Goal: Use online tool/utility: Utilize a website feature to perform a specific function

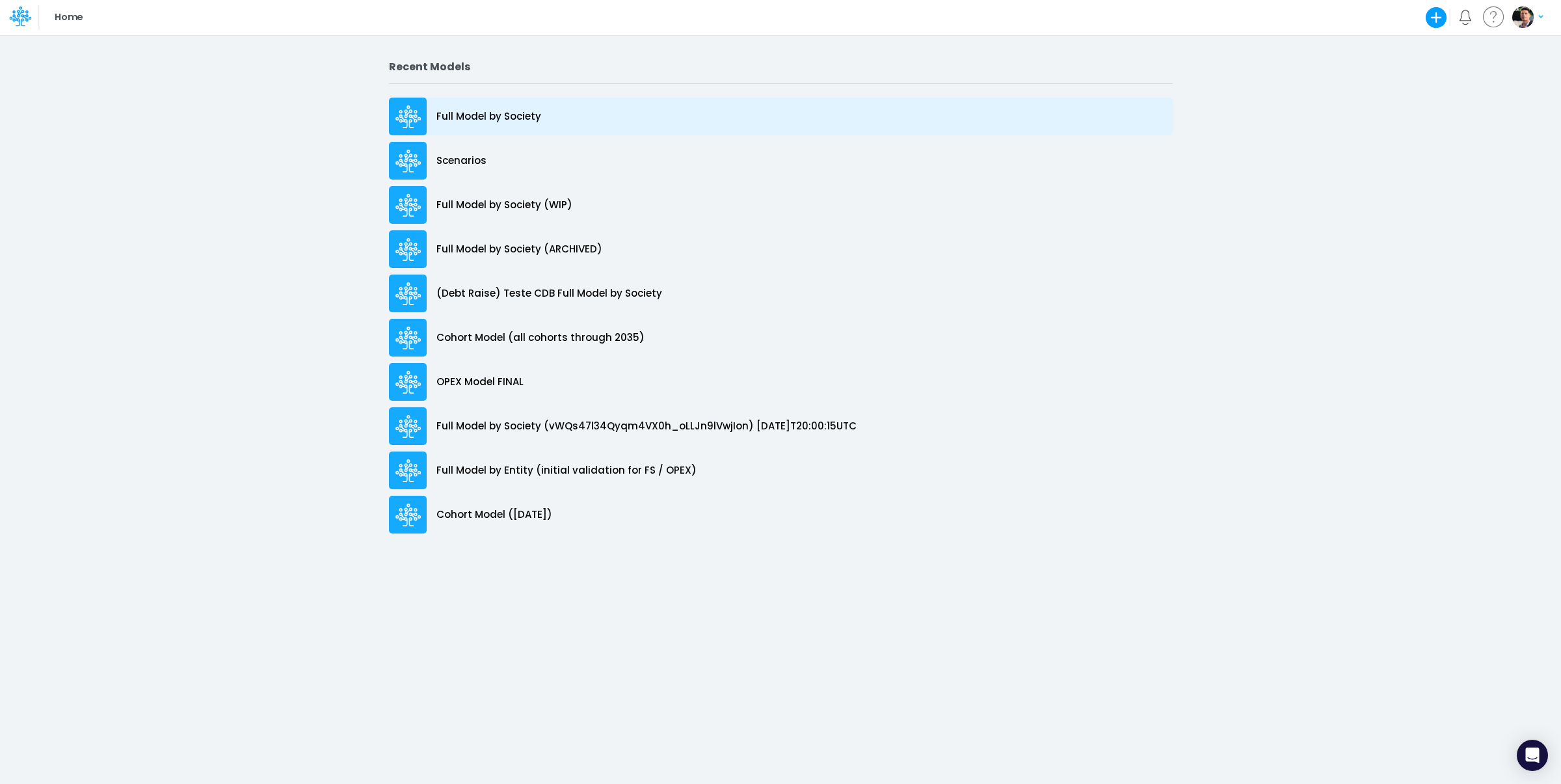
click at [478, 122] on p "Full Model by Society" at bounding box center [489, 116] width 104 height 15
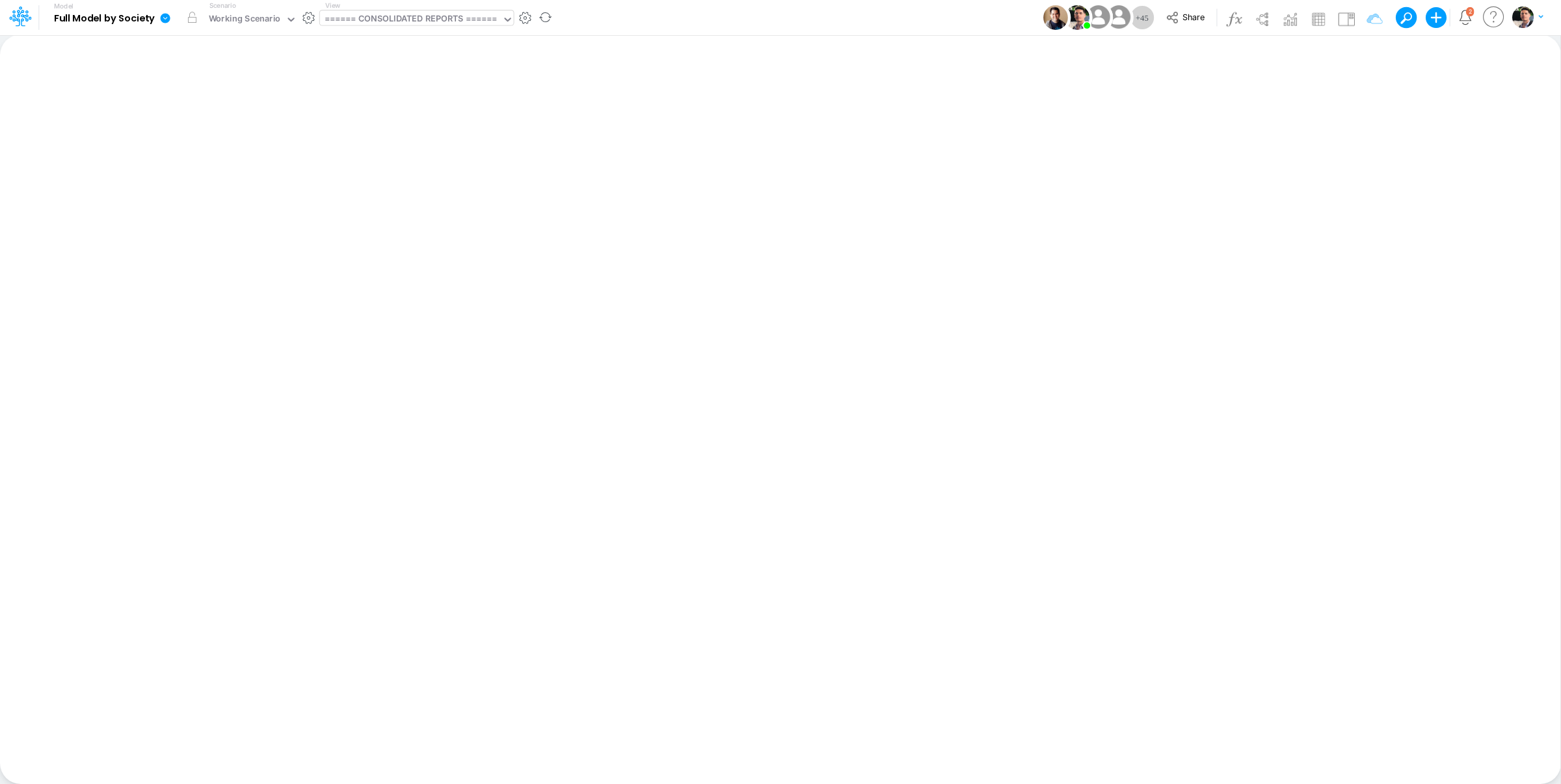
click at [430, 22] on div "====== CONSOLIDATED REPORTS ======" at bounding box center [410, 20] width 172 height 15
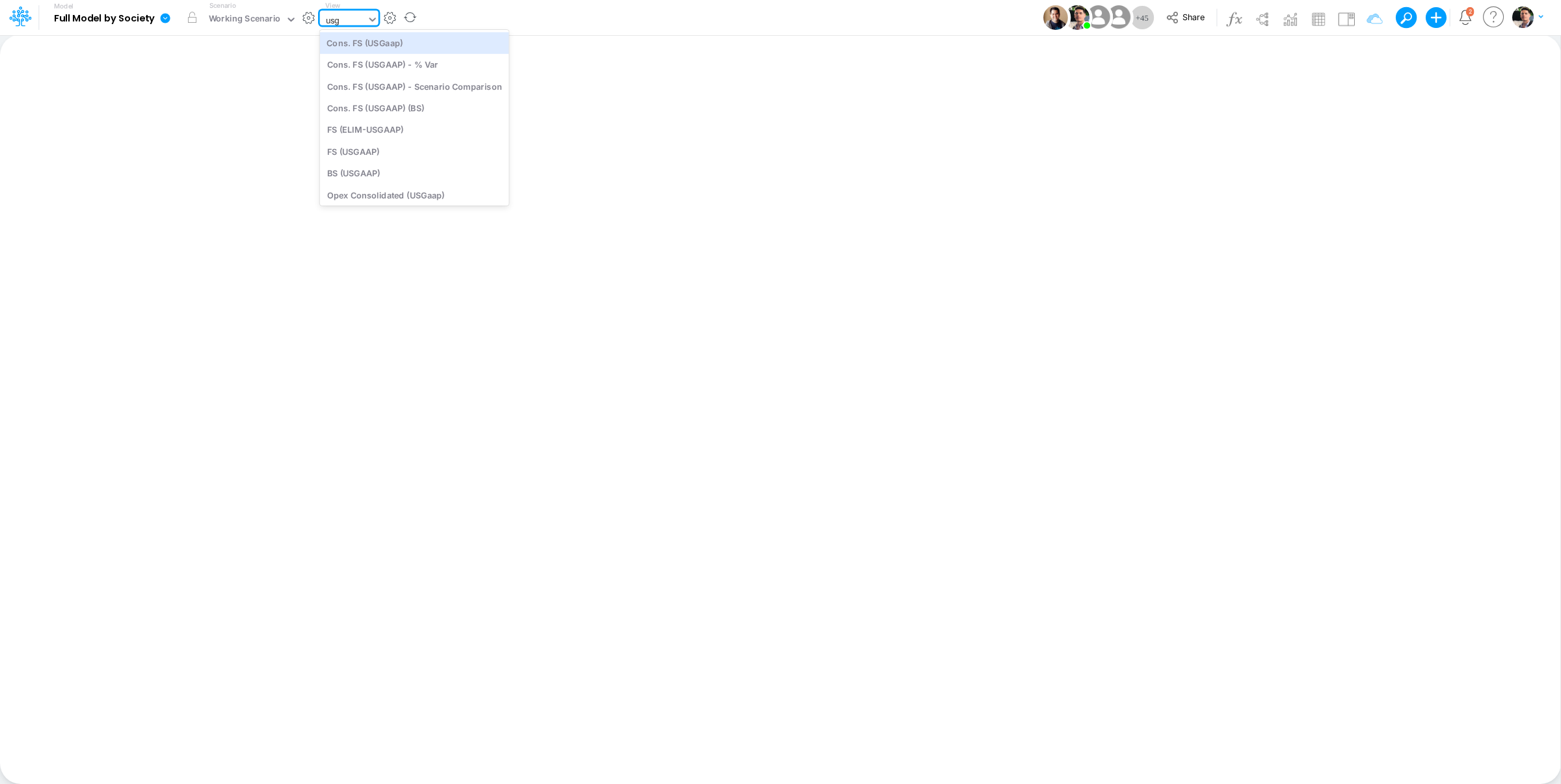
type input "usga"
click at [407, 41] on div "Cons. FS (USGaap)" at bounding box center [414, 42] width 189 height 21
type input "Consolidated FS - USGAAP"
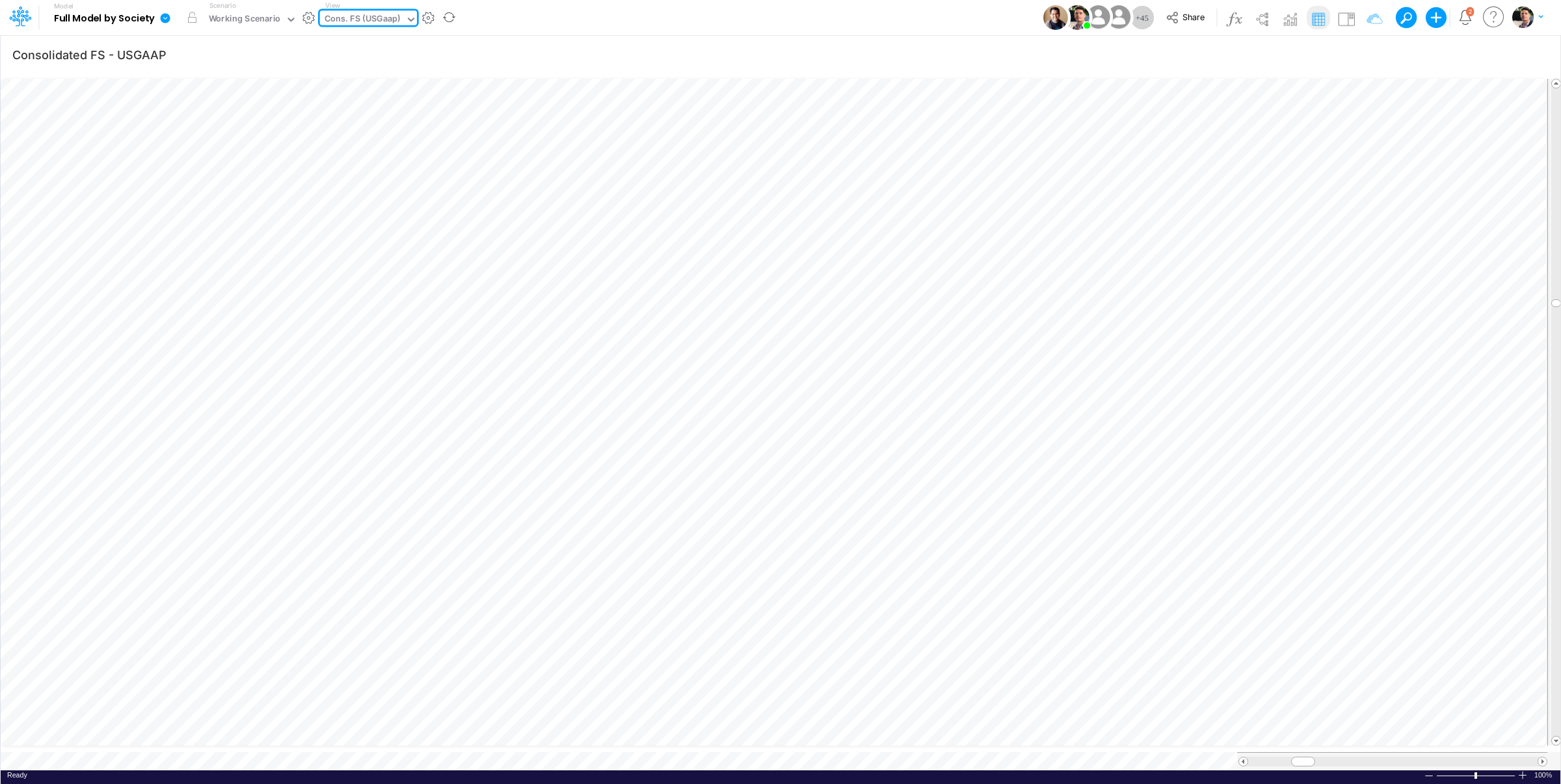
click at [387, 20] on div "Cons. FS (USGaap)" at bounding box center [362, 20] width 76 height 15
type input "bace"
click at [400, 45] on div "Cons. FS (BACEN GAAP)" at bounding box center [408, 42] width 176 height 21
type input "Consolidated FS - BACENGAAP"
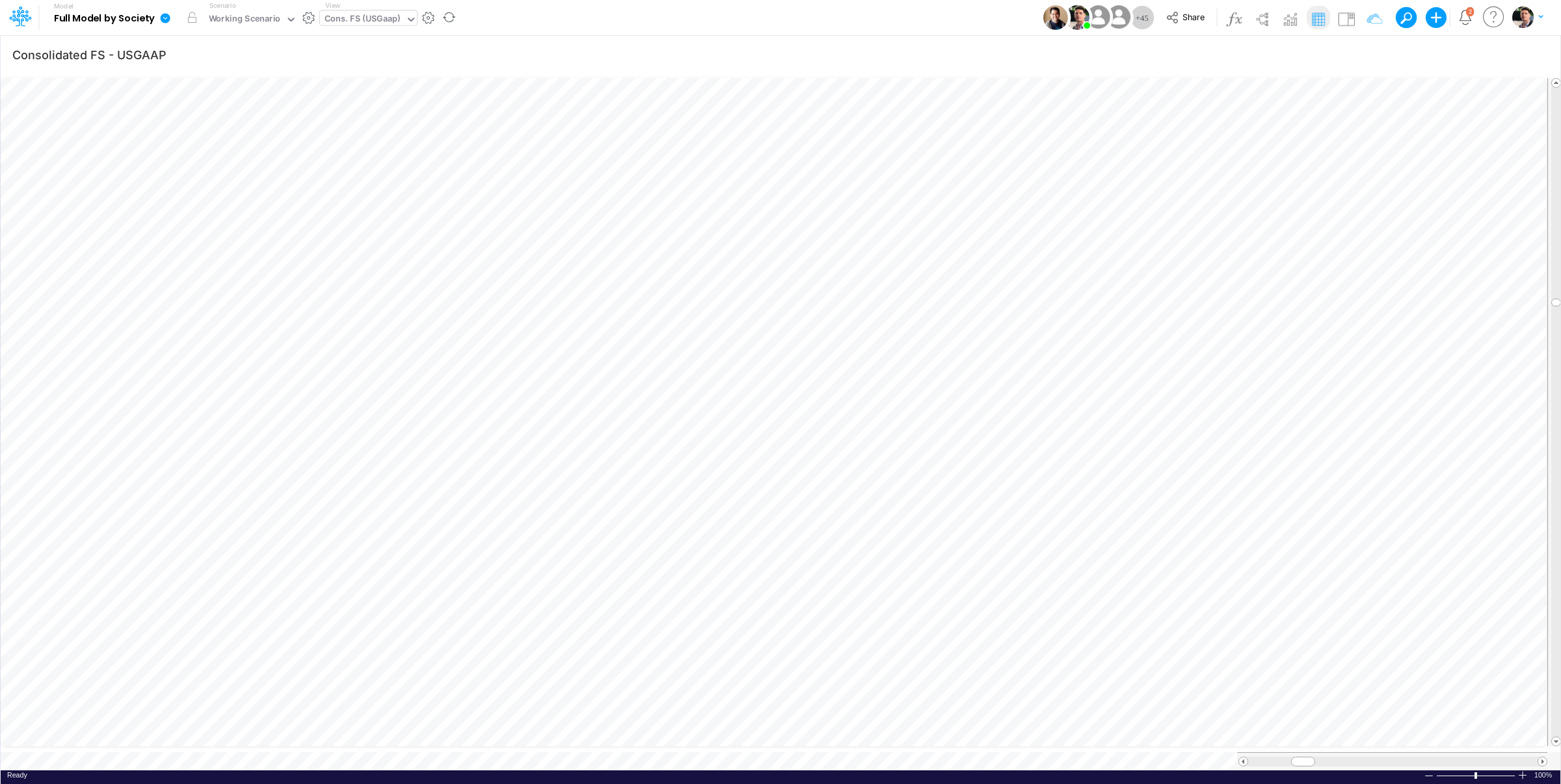
scroll to position [1, 1]
type input "Consolidated FS - USGAAP"
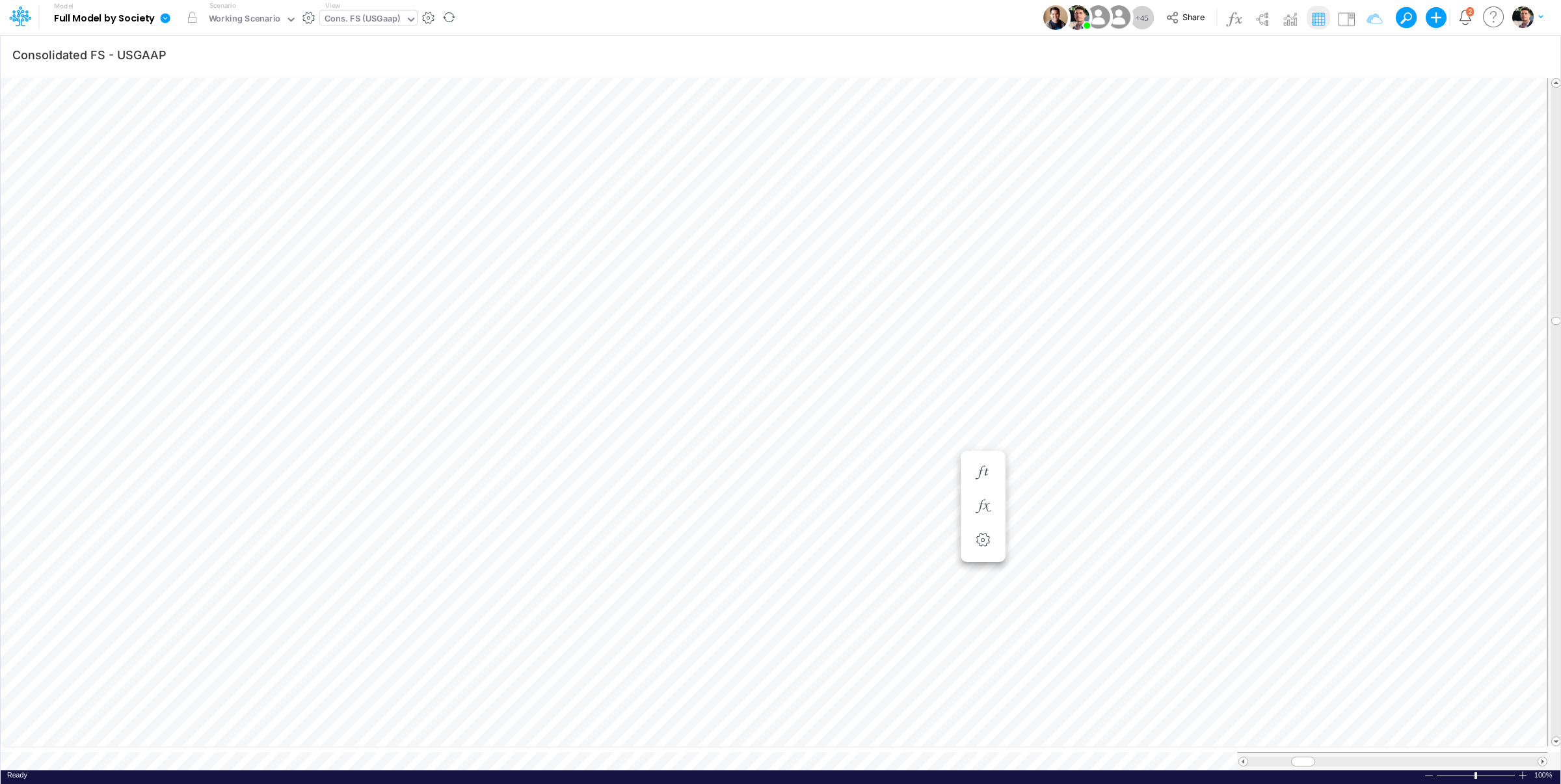
scroll to position [6, 17]
click at [1544, 647] on tr at bounding box center [781, 412] width 1561 height 679
click at [273, 16] on div "Working Scenario" at bounding box center [245, 20] width 73 height 15
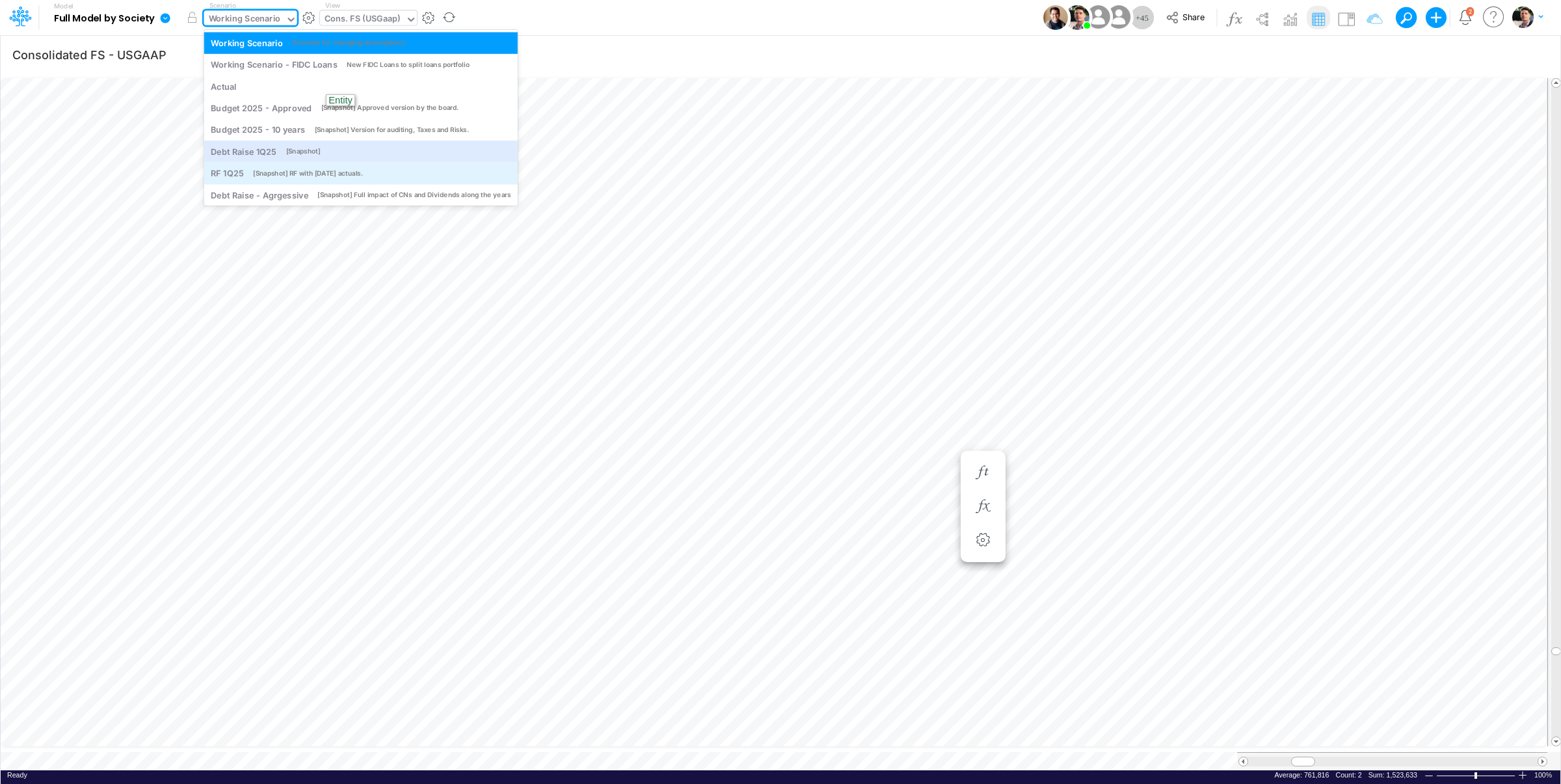
scroll to position [27, 0]
